Goal: Book appointment/travel/reservation

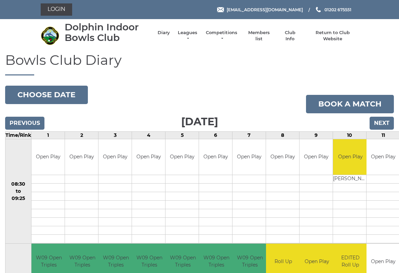
click at [388, 121] on input "Next" at bounding box center [381, 123] width 24 height 13
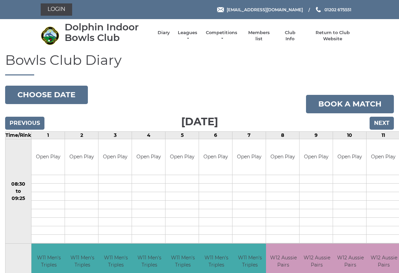
click at [385, 122] on input "Next" at bounding box center [381, 123] width 24 height 13
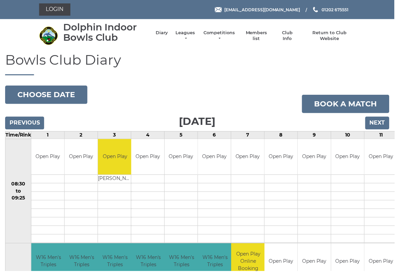
click at [382, 126] on input "Next" at bounding box center [379, 123] width 24 height 13
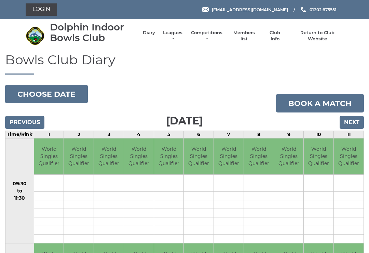
click at [351, 123] on input "Next" at bounding box center [352, 122] width 24 height 13
click at [352, 122] on input "Next" at bounding box center [352, 122] width 24 height 13
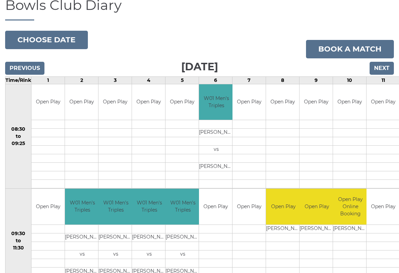
scroll to position [53, 0]
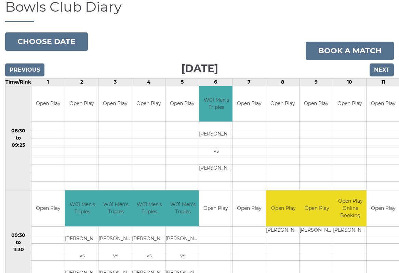
click at [384, 69] on input "Next" at bounding box center [381, 70] width 24 height 13
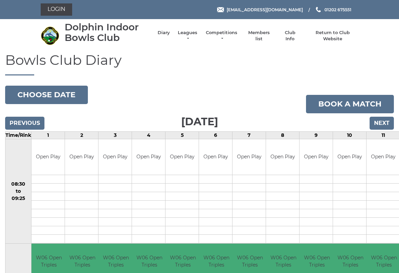
click at [193, 38] on link "Leagues" at bounding box center [188, 36] width 22 height 12
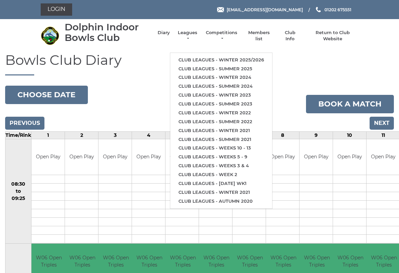
click at [236, 58] on link "Club leagues - Winter 2025/2026" at bounding box center [221, 60] width 102 height 9
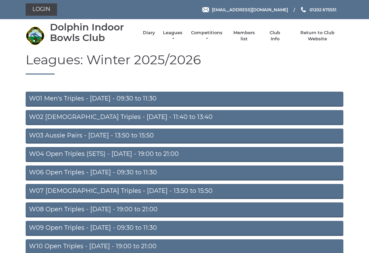
click at [120, 173] on link "W06 Open Triples - [DATE] - 09:30 to 11:30" at bounding box center [185, 172] width 318 height 15
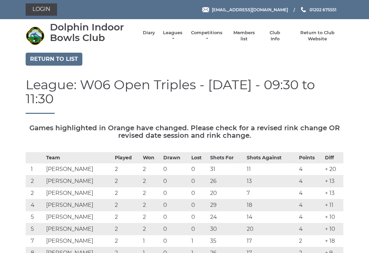
click at [155, 34] on link "Diary" at bounding box center [149, 33] width 12 height 6
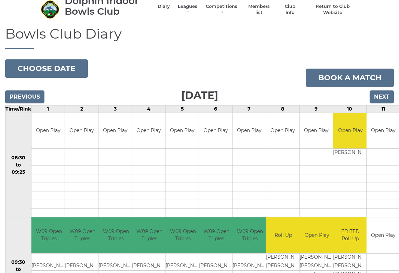
scroll to position [27, 0]
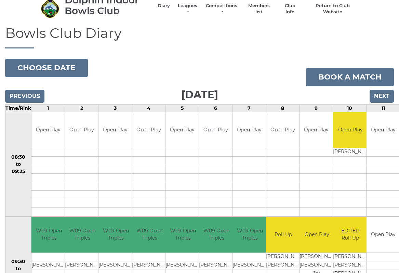
click at [57, 66] on button "Choose date" at bounding box center [46, 68] width 83 height 18
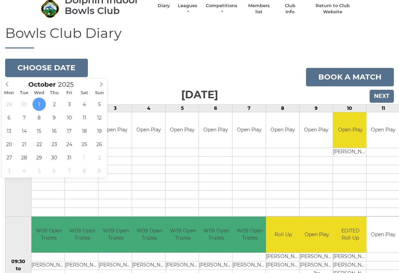
type input "[DATE]"
